Goal: Task Accomplishment & Management: Manage account settings

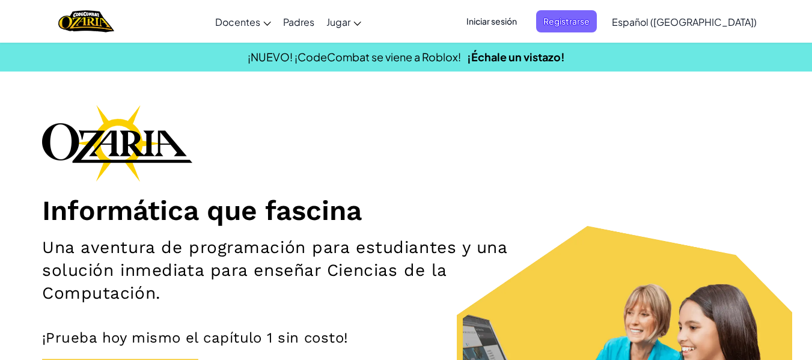
click at [524, 28] on span "Iniciar sesión" at bounding box center [491, 21] width 65 height 22
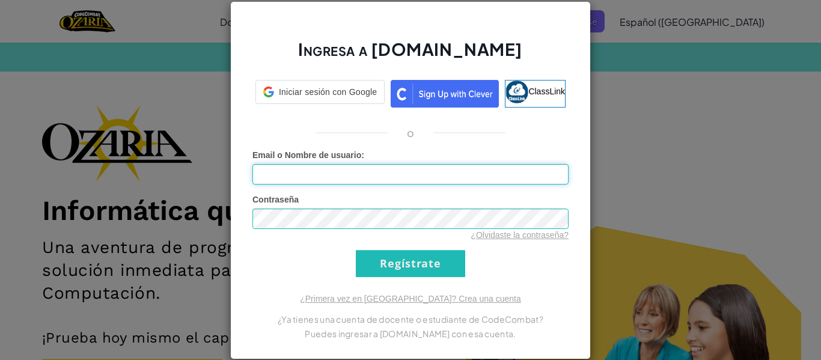
type input "[EMAIL_ADDRESS][DOMAIN_NAME]"
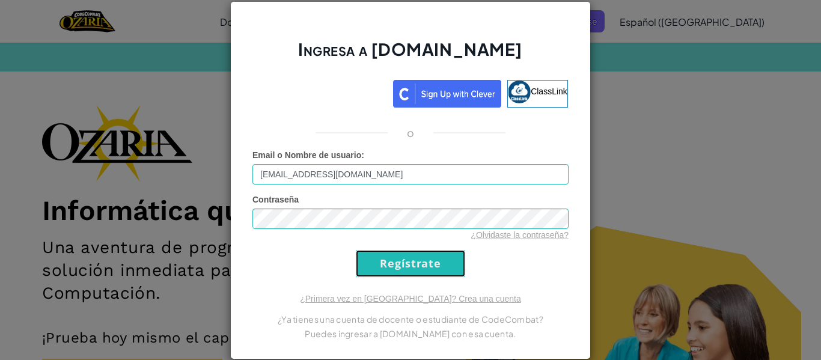
click at [427, 260] on input "Regístrate" at bounding box center [410, 263] width 109 height 27
